Goal: Find specific page/section: Find specific page/section

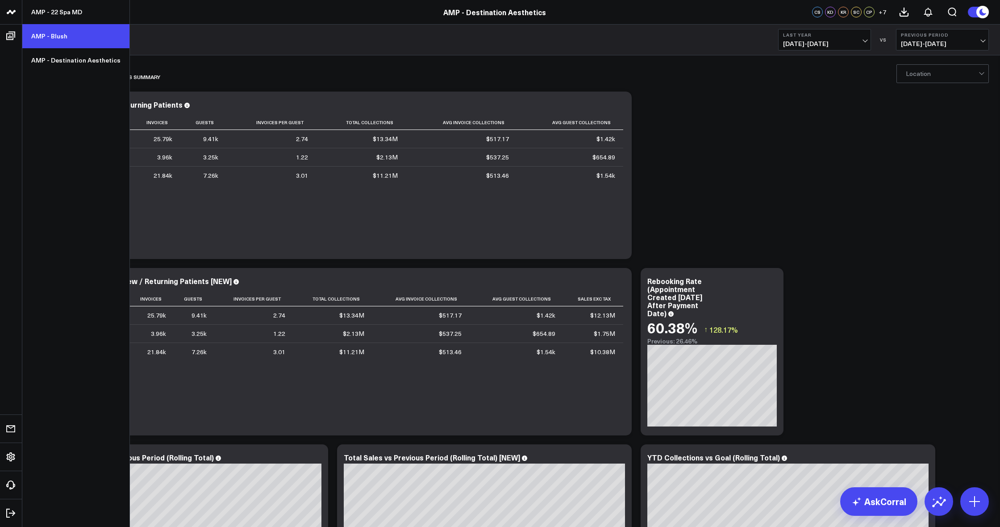
click at [52, 37] on link "AMP - Blush" at bounding box center [75, 36] width 107 height 24
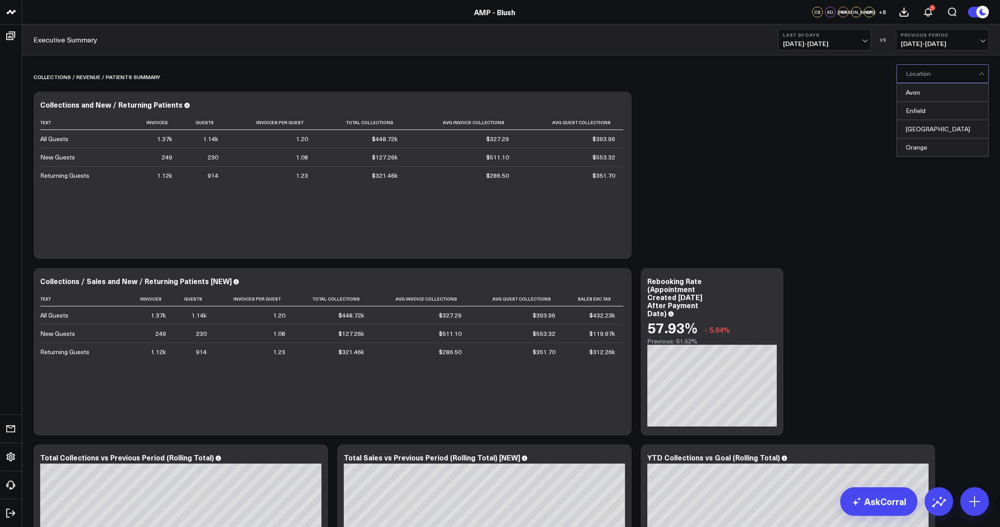
click at [930, 78] on div at bounding box center [942, 74] width 73 height 18
click at [930, 93] on div "Avon" at bounding box center [943, 93] width 92 height 18
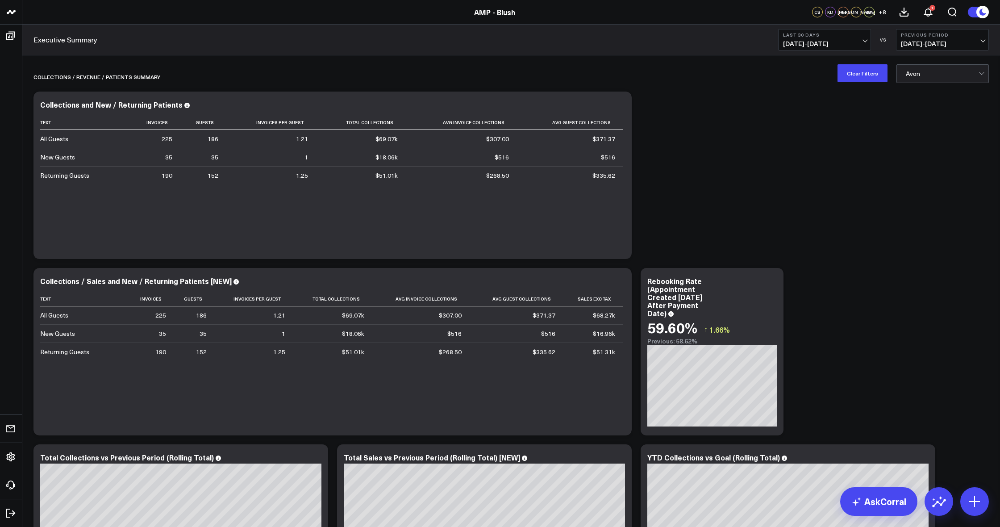
click at [931, 76] on div at bounding box center [942, 74] width 73 height 18
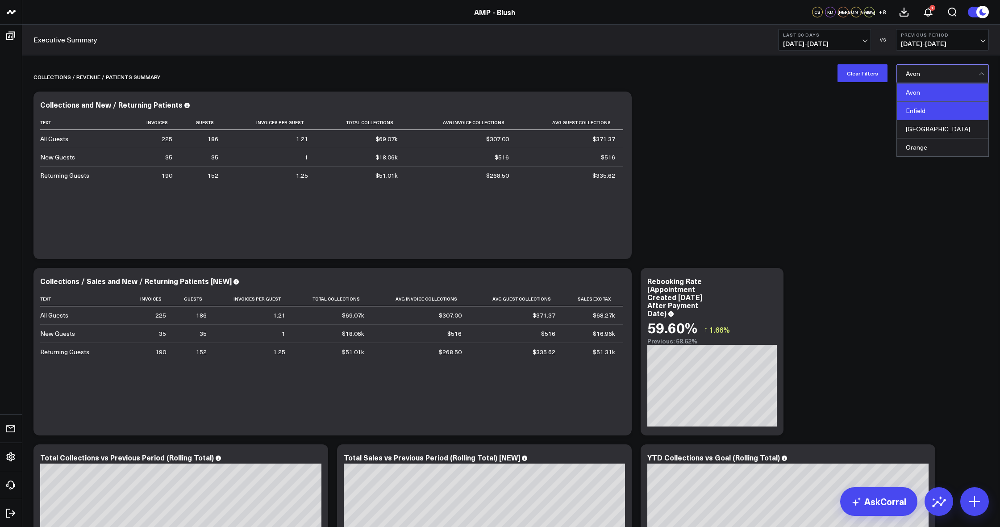
click at [937, 111] on div "Enfield" at bounding box center [943, 111] width 92 height 18
click at [919, 78] on div at bounding box center [942, 74] width 73 height 18
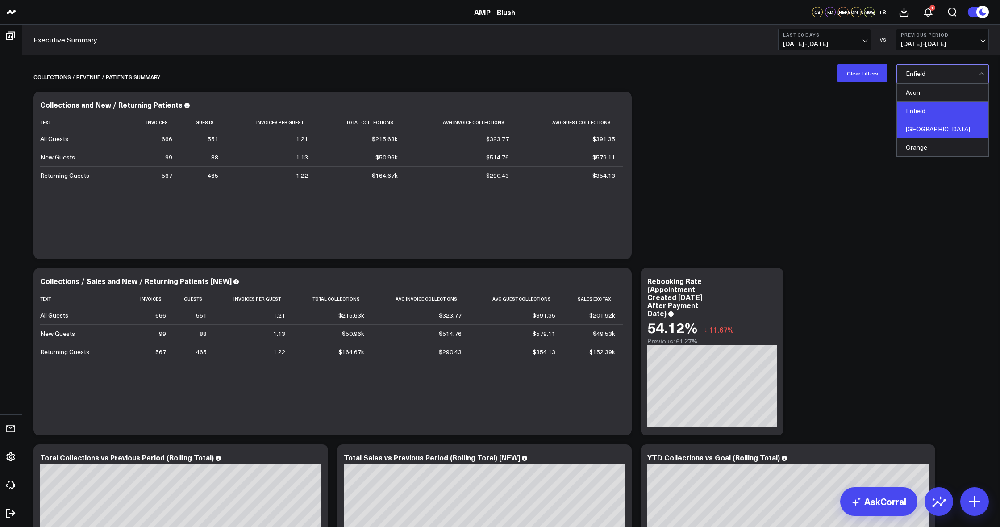
click at [922, 129] on div "[GEOGRAPHIC_DATA]" at bounding box center [943, 129] width 92 height 18
click at [940, 79] on div at bounding box center [942, 74] width 73 height 18
click at [947, 149] on div "Orange" at bounding box center [943, 147] width 92 height 18
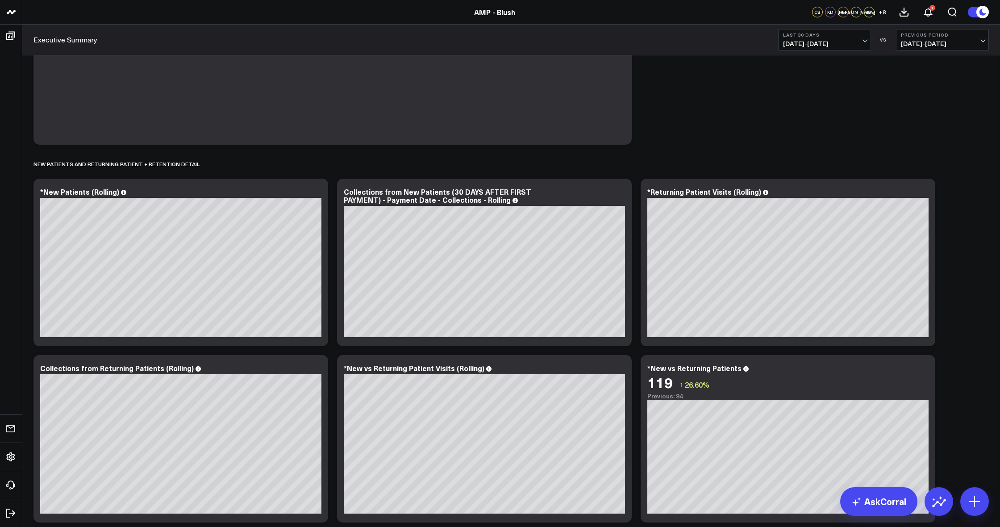
scroll to position [800, 0]
